Goal: Information Seeking & Learning: Compare options

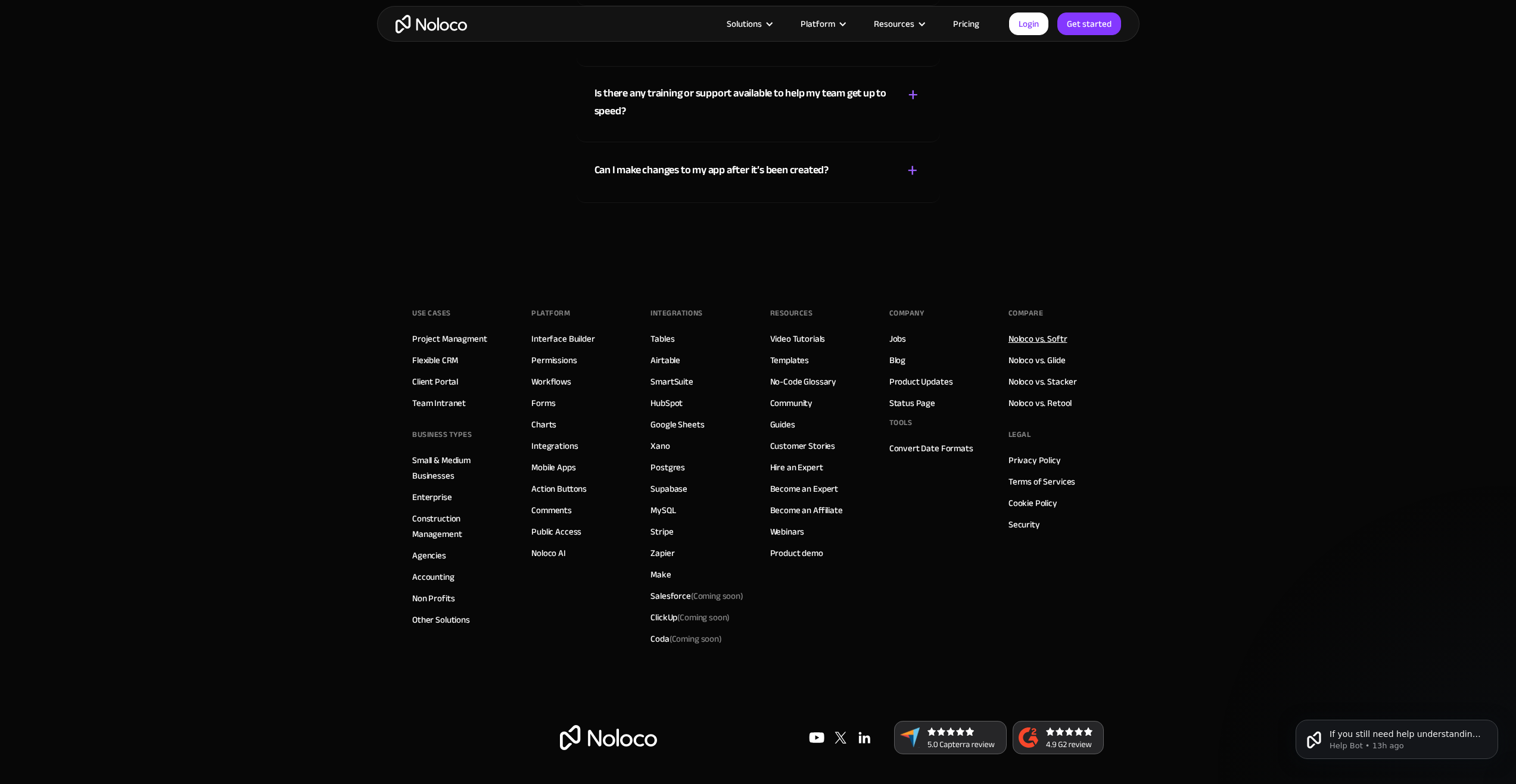
click at [1040, 343] on link "Noloco vs. Softr" at bounding box center [1038, 338] width 59 height 15
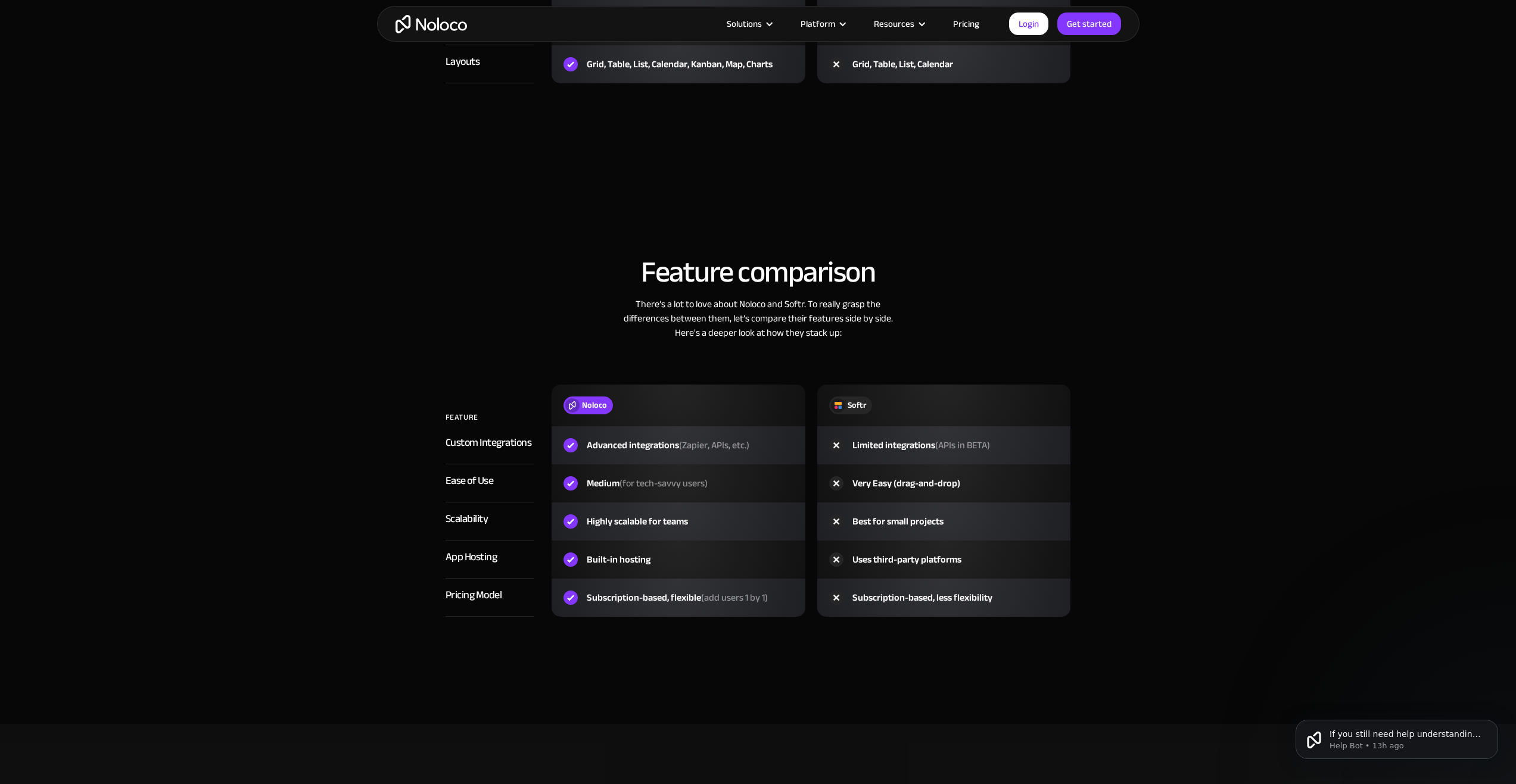
scroll to position [2084, 0]
